Goal: Information Seeking & Learning: Learn about a topic

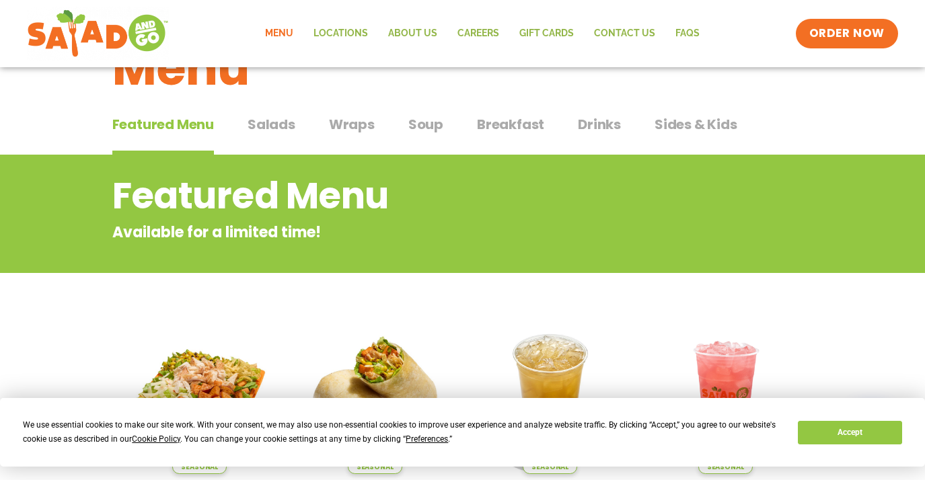
scroll to position [29, 0]
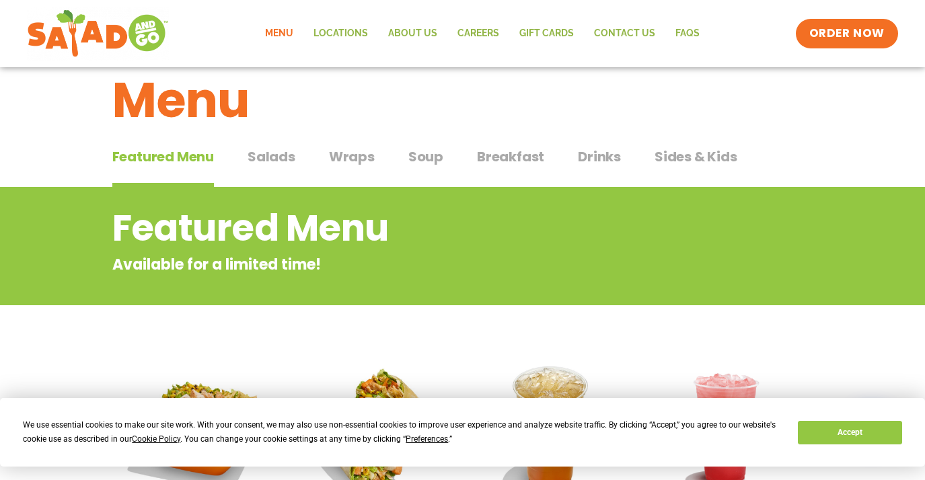
click at [485, 153] on span "Breakfast" at bounding box center [510, 157] width 67 height 20
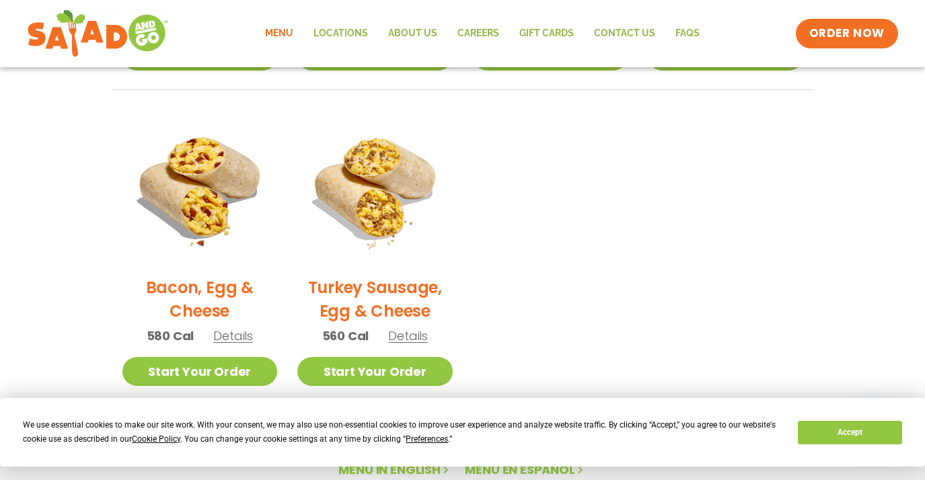
scroll to position [608, 0]
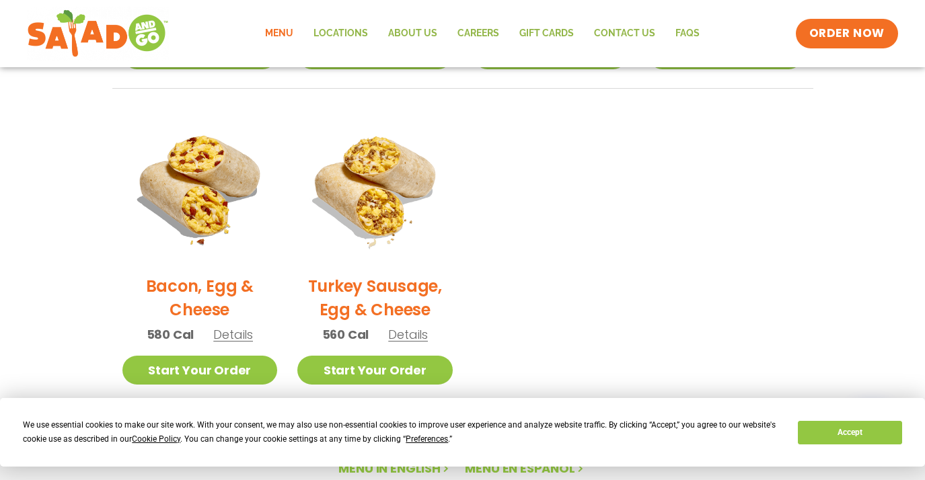
click at [409, 332] on span "Details" at bounding box center [408, 334] width 40 height 17
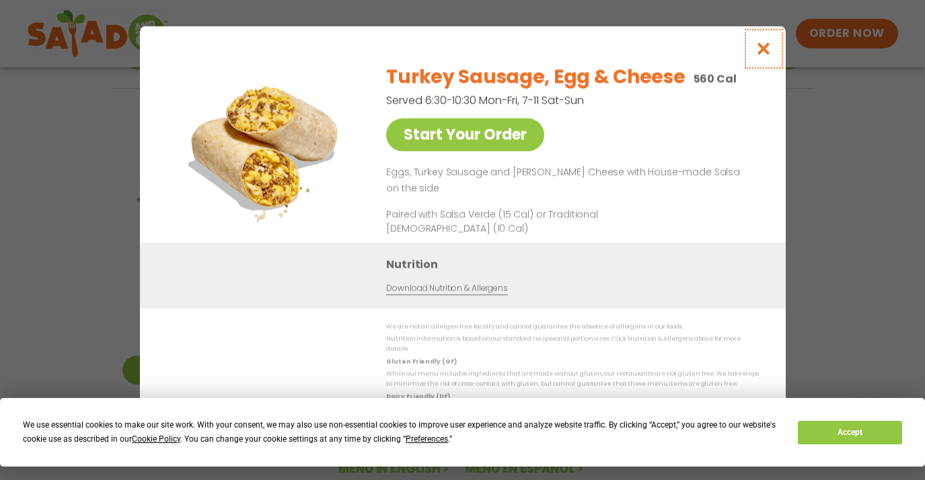
click at [758, 56] on icon "Close modal" at bounding box center [763, 49] width 17 height 14
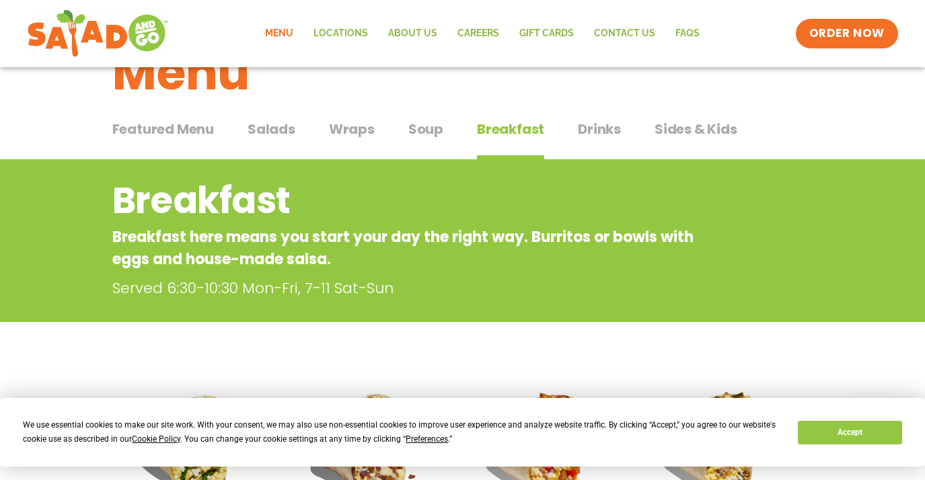
scroll to position [0, 0]
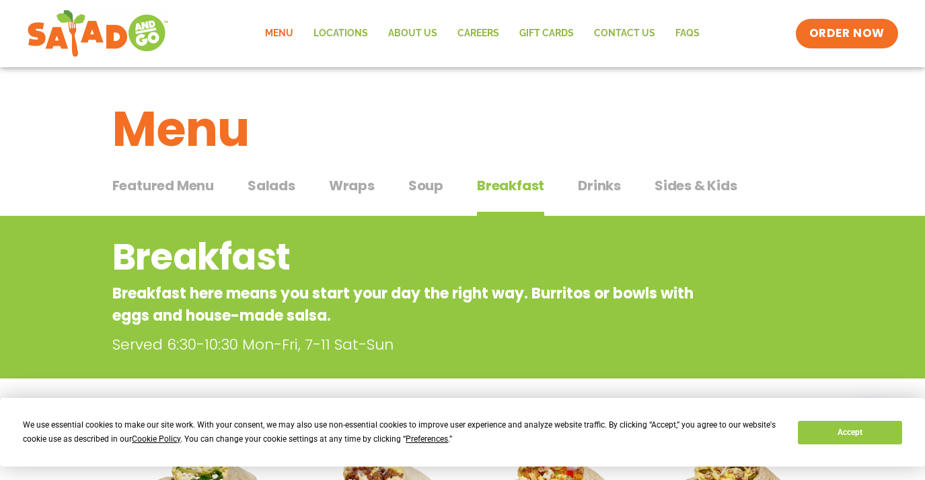
click at [603, 184] on span "Drinks" at bounding box center [599, 186] width 43 height 20
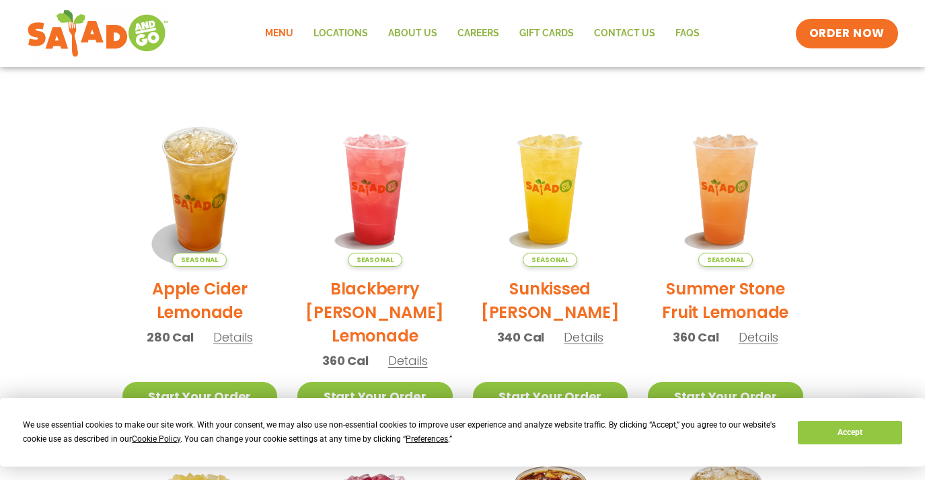
scroll to position [202, 0]
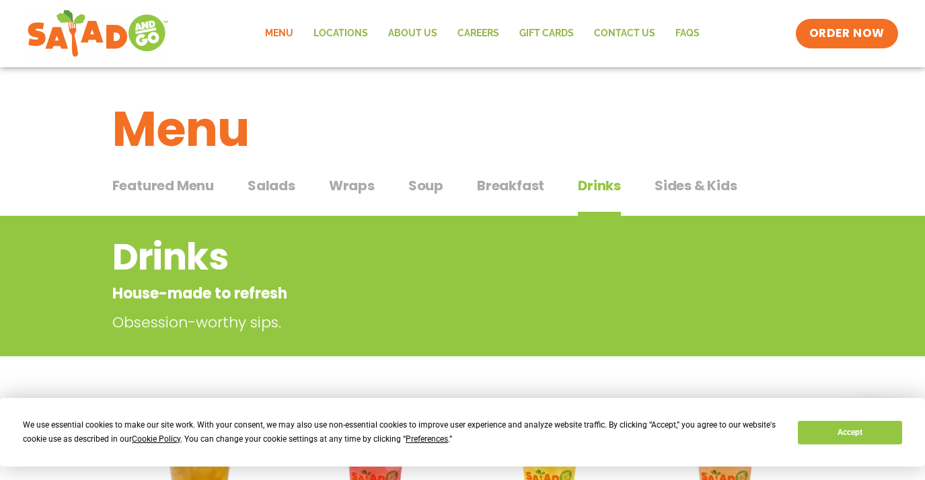
scroll to position [29, 0]
